Goal: Task Accomplishment & Management: Manage account settings

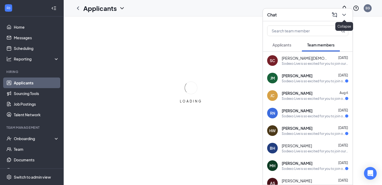
click at [345, 15] on icon "ChevronDown" at bounding box center [344, 15] width 3 height 2
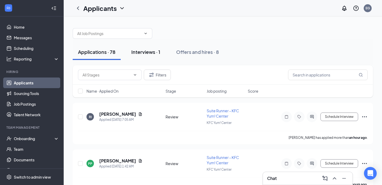
click at [142, 51] on div "Interviews · 1" at bounding box center [145, 52] width 29 height 7
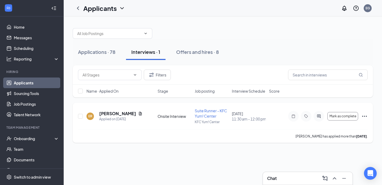
click at [365, 115] on icon "Ellipses" at bounding box center [365, 116] width 6 height 6
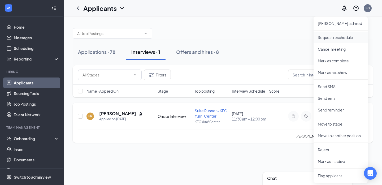
click at [332, 38] on p "Request reschedule" at bounding box center [341, 37] width 46 height 5
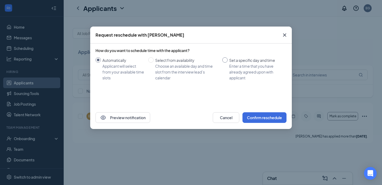
click at [227, 61] on input "Set a specific day and time Enter a time that you have already agreed upon with…" at bounding box center [225, 59] width 5 height 5
radio input "true"
radio input "false"
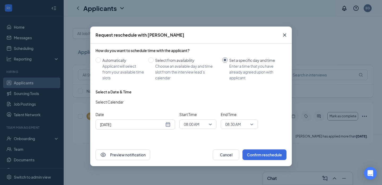
click at [209, 125] on span "08:00 AM" at bounding box center [198, 124] width 28 height 8
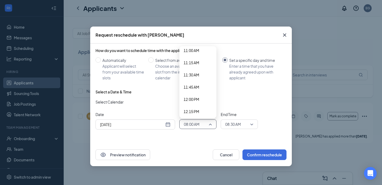
scroll to position [534, 0]
click at [195, 58] on span "11:00 AM" at bounding box center [192, 59] width 16 height 6
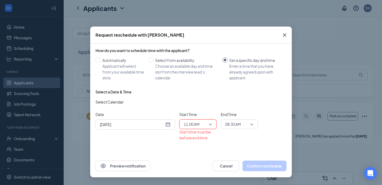
click at [253, 125] on span "08:30 AM" at bounding box center [239, 124] width 28 height 8
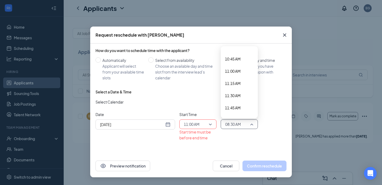
scroll to position [523, 0]
click at [235, 93] on span "11:30 AM" at bounding box center [233, 94] width 16 height 6
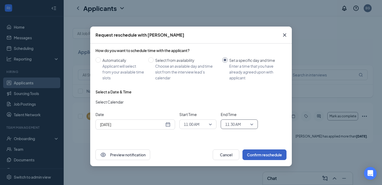
click at [271, 155] on button "Confirm reschedule" at bounding box center [265, 155] width 44 height 11
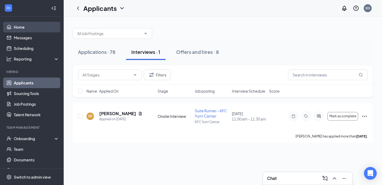
click at [18, 28] on link "Home" at bounding box center [36, 27] width 45 height 11
